Goal: Information Seeking & Learning: Check status

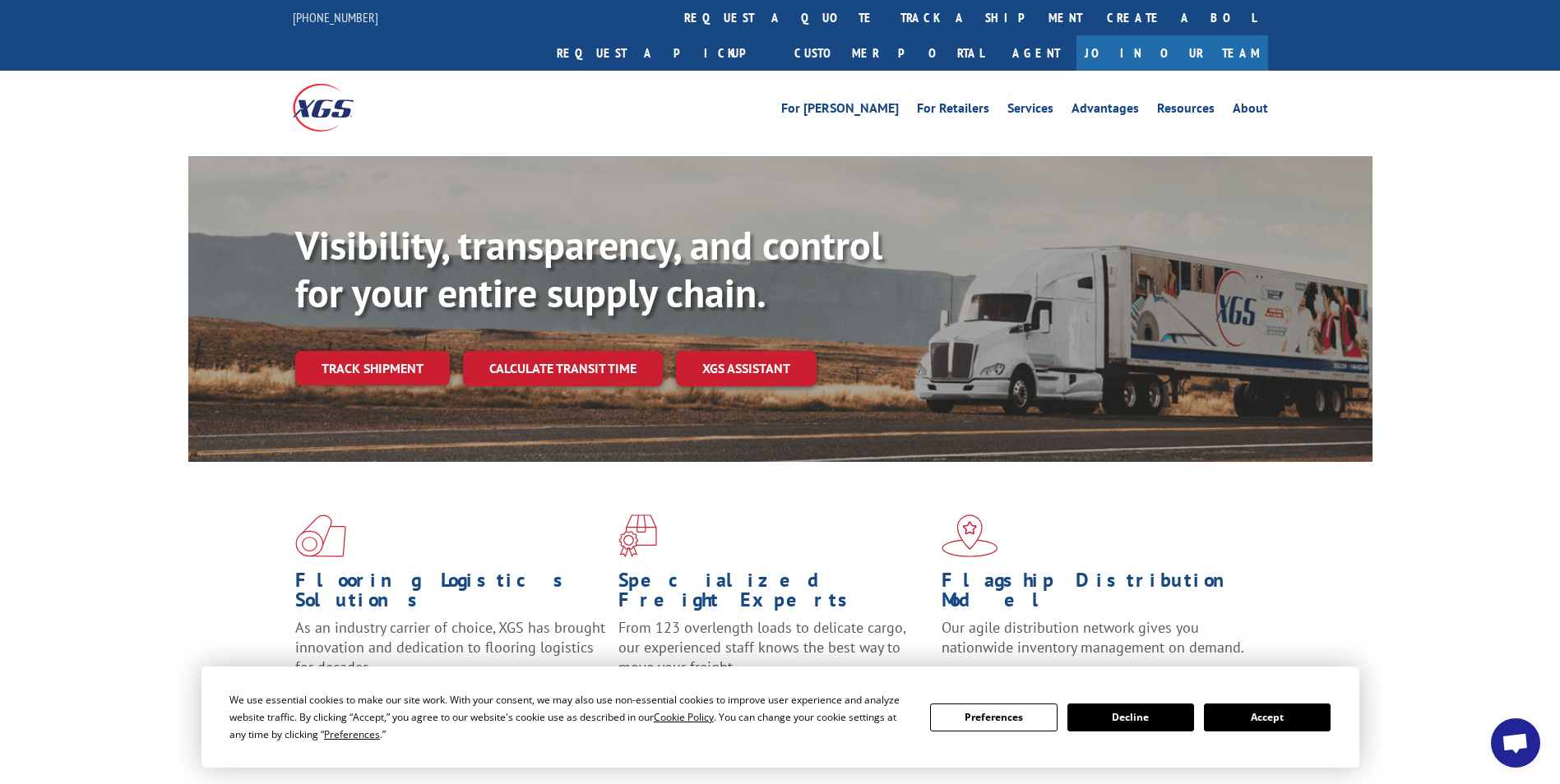
drag, startPoint x: 1275, startPoint y: 715, endPoint x: 1273, endPoint y: 696, distance: 19.1
click at [1273, 702] on div "We use essential cookies to make our site work. With your consent, we may also …" at bounding box center [780, 717] width 1101 height 52
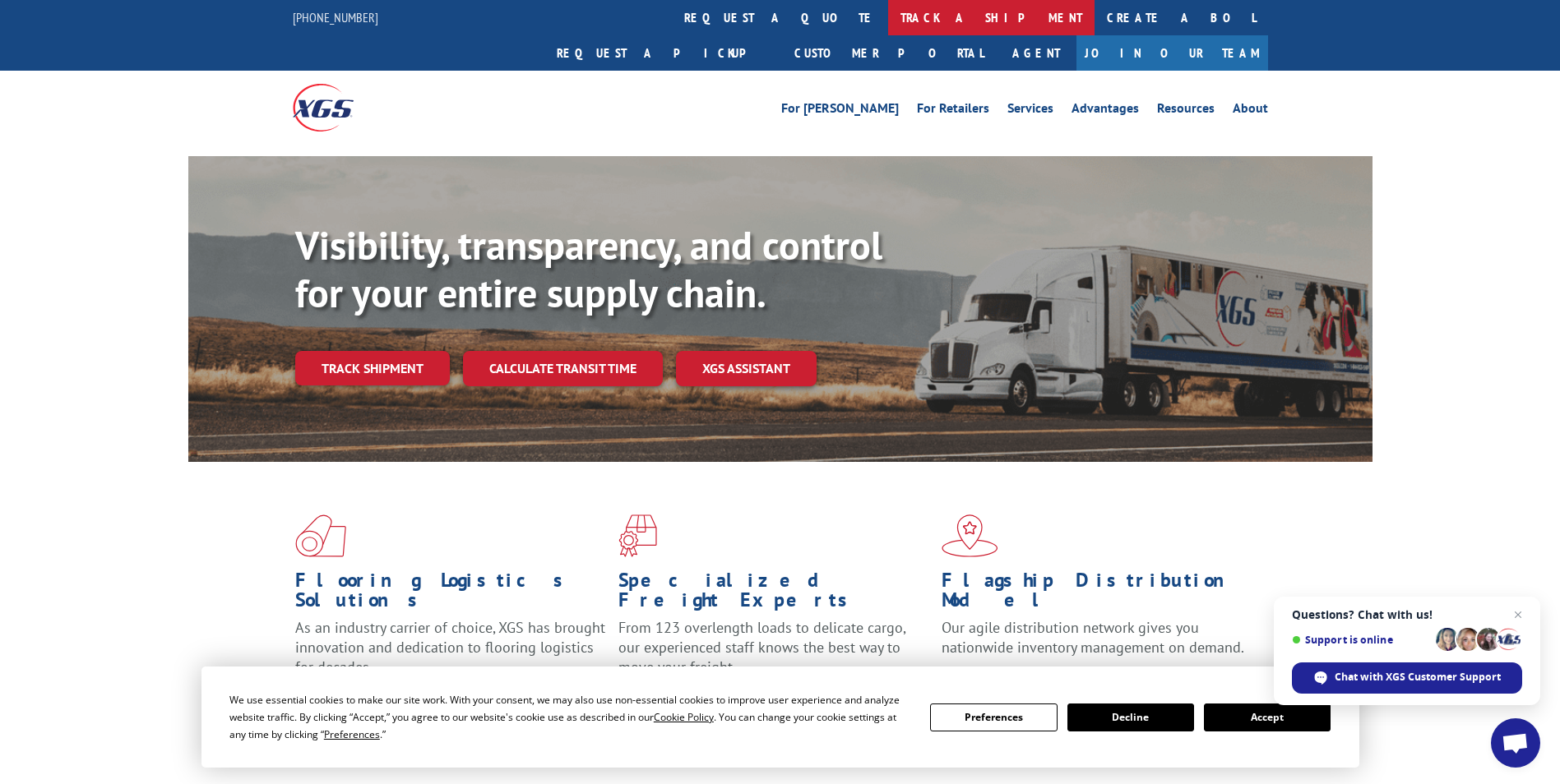
click at [888, 15] on link "track a shipment" at bounding box center [991, 18] width 206 height 36
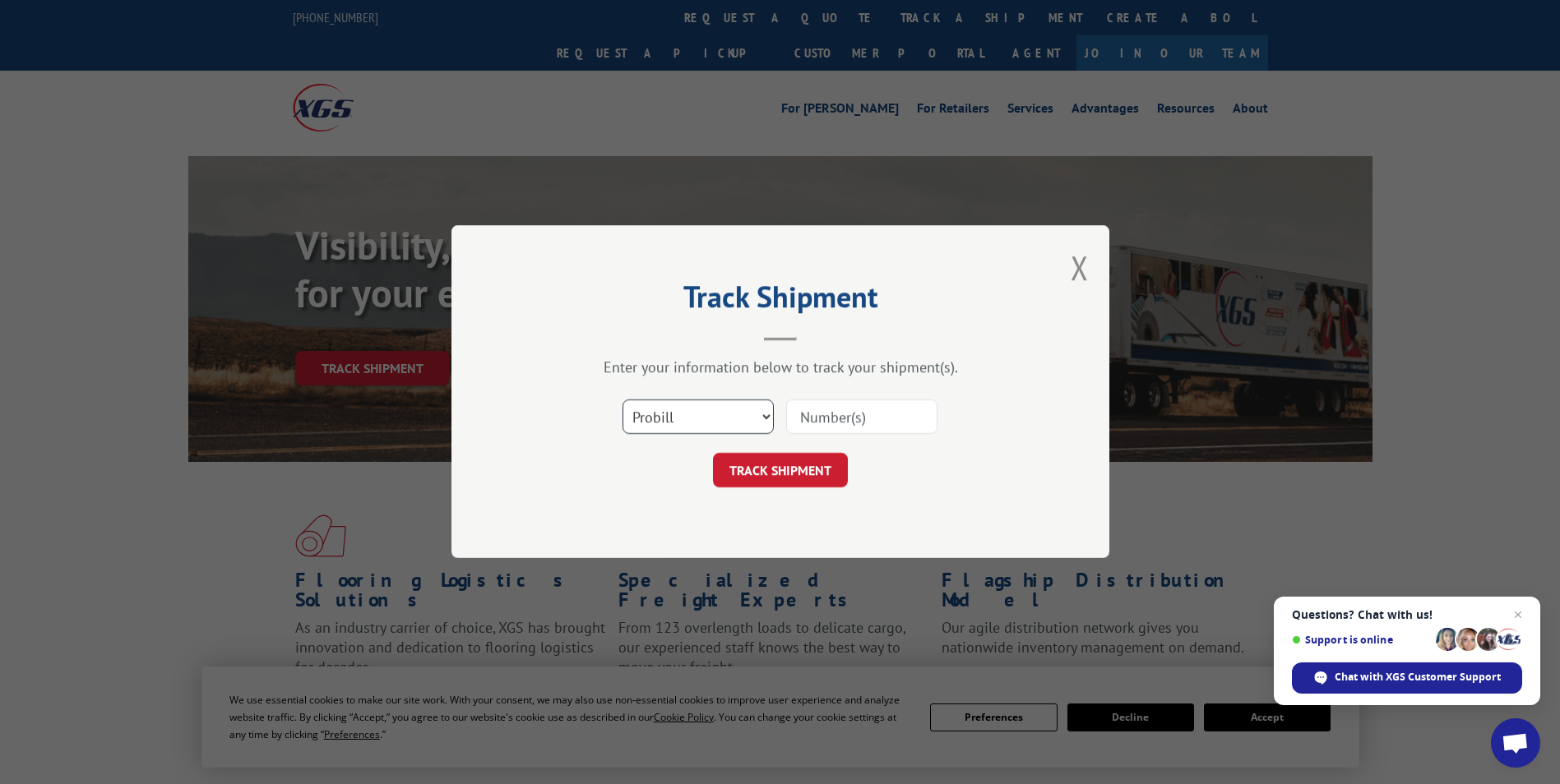
click at [710, 413] on select "Select category... Probill BOL PO" at bounding box center [697, 417] width 151 height 35
click at [894, 419] on input at bounding box center [861, 417] width 151 height 35
paste input "16137797"
type input "16137797"
click at [801, 468] on button "TRACK SHIPMENT" at bounding box center [780, 470] width 135 height 35
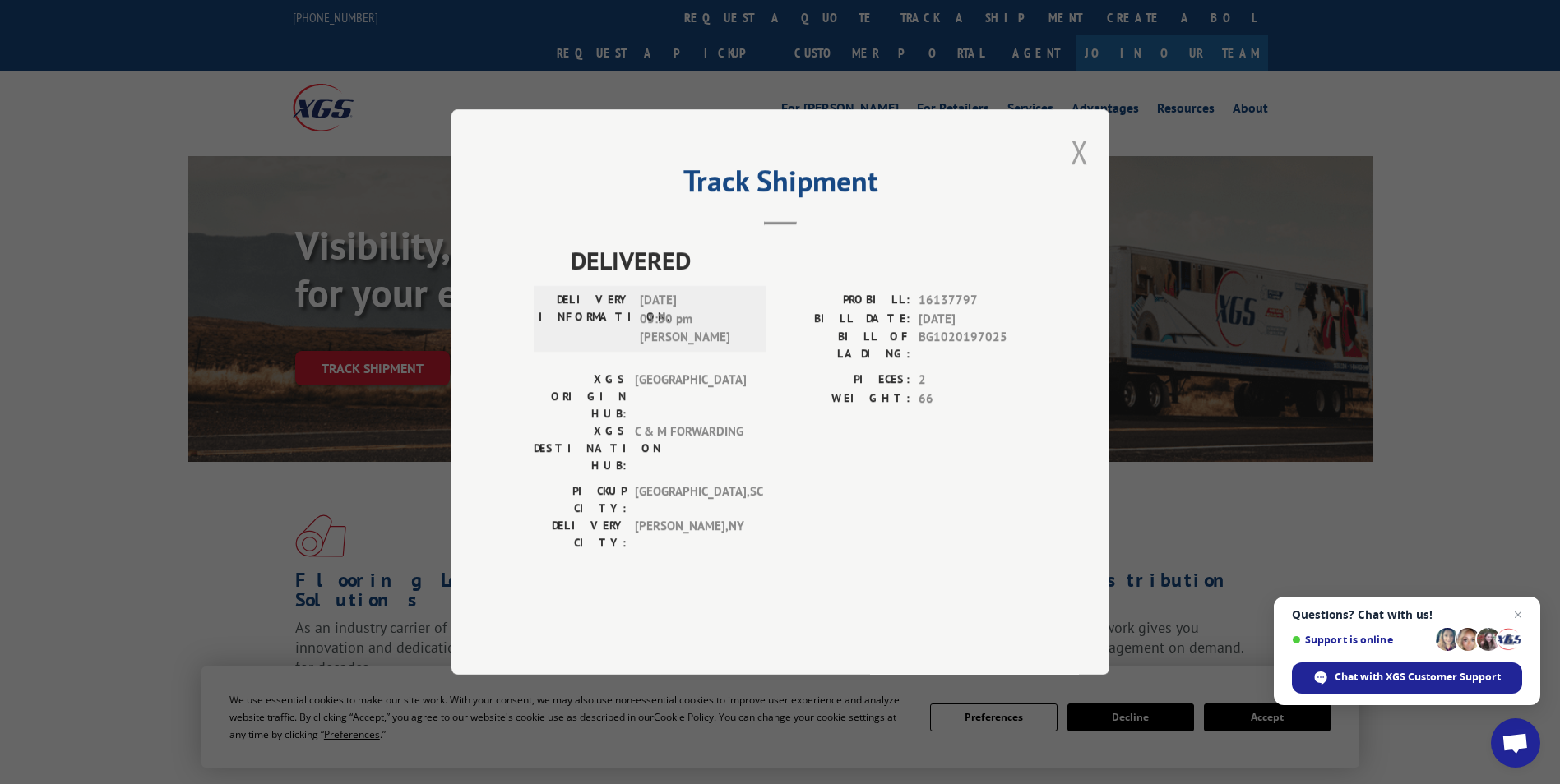
click at [1085, 173] on button "Close modal" at bounding box center [1079, 152] width 18 height 44
